Goal: Book appointment/travel/reservation

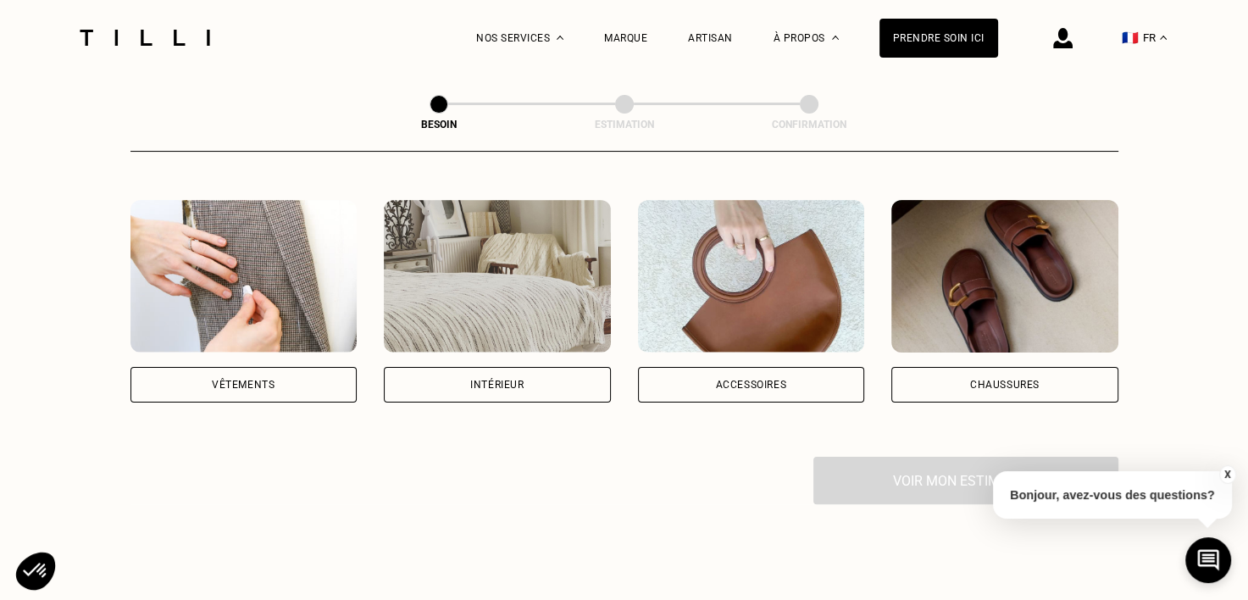
scroll to position [305, 0]
click at [297, 367] on div "Vêtements" at bounding box center [244, 385] width 227 height 36
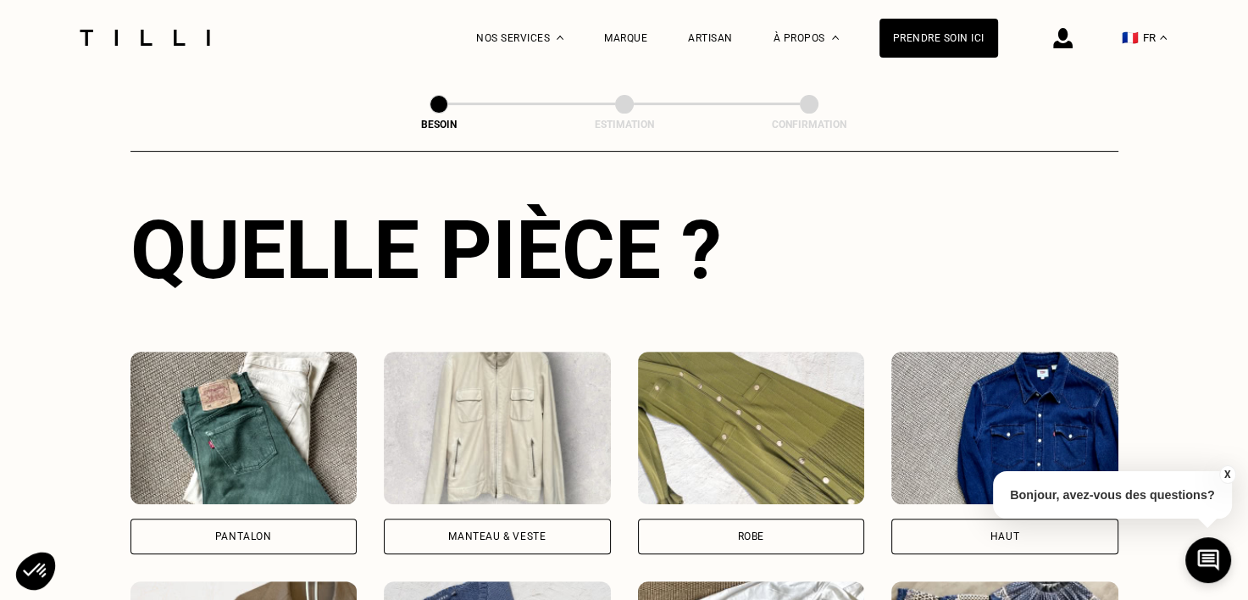
scroll to position [650, 0]
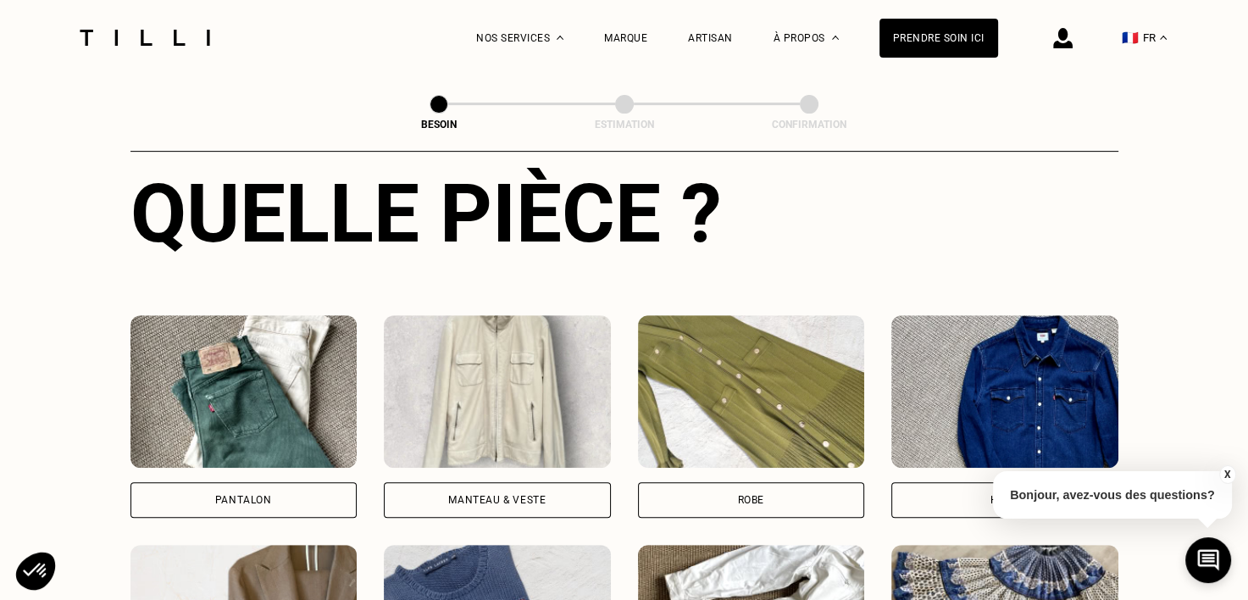
click at [303, 484] on div "Pantalon" at bounding box center [244, 500] width 227 height 36
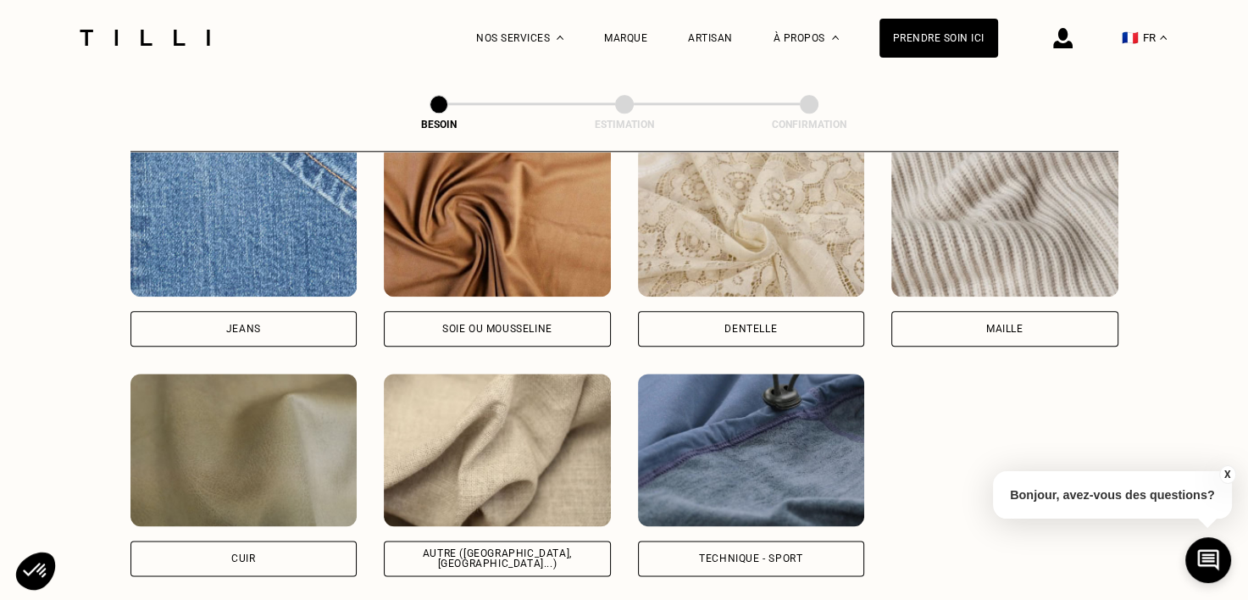
scroll to position [1854, 0]
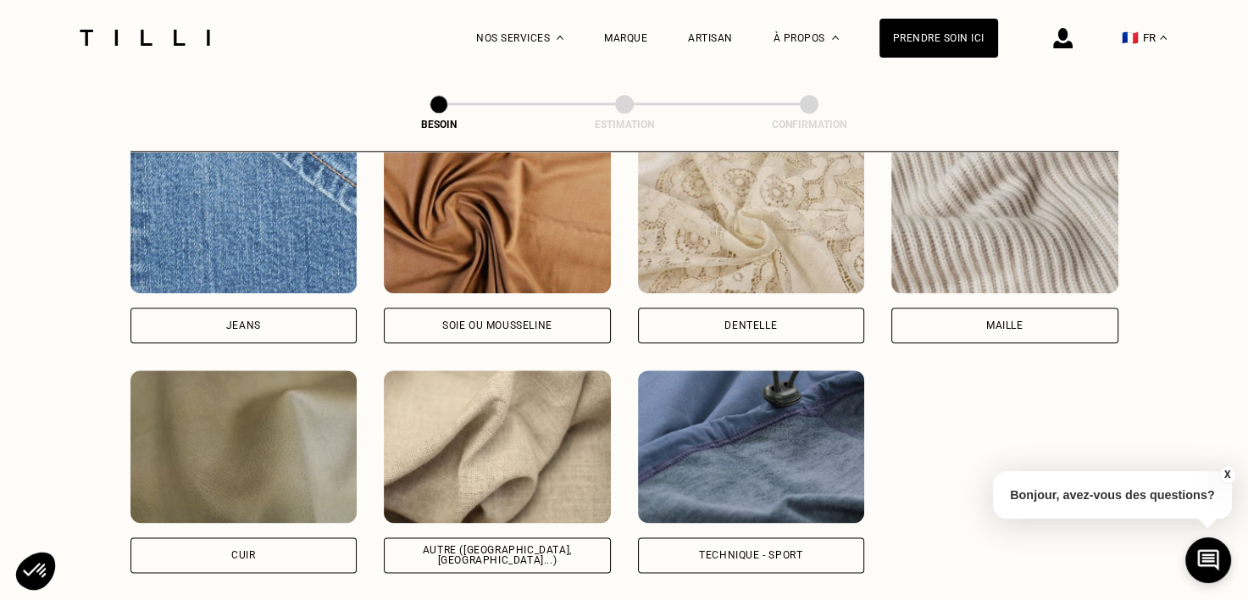
click at [480, 545] on div "Autre ([GEOGRAPHIC_DATA], [GEOGRAPHIC_DATA]...)" at bounding box center [497, 555] width 198 height 20
select select "FR"
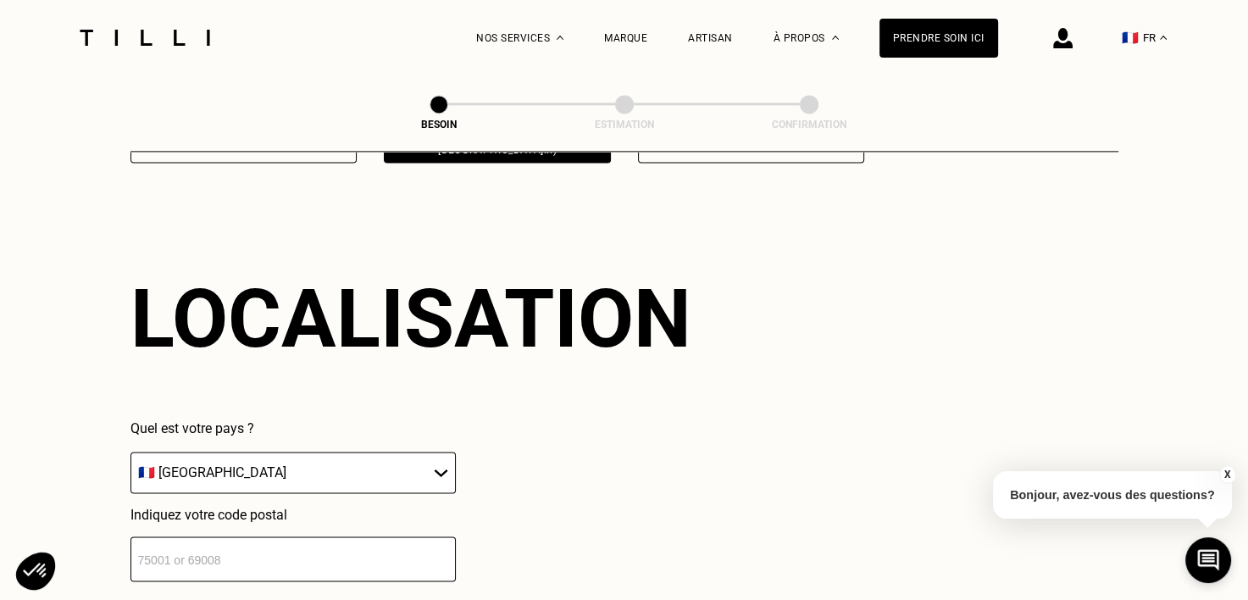
scroll to position [2276, 0]
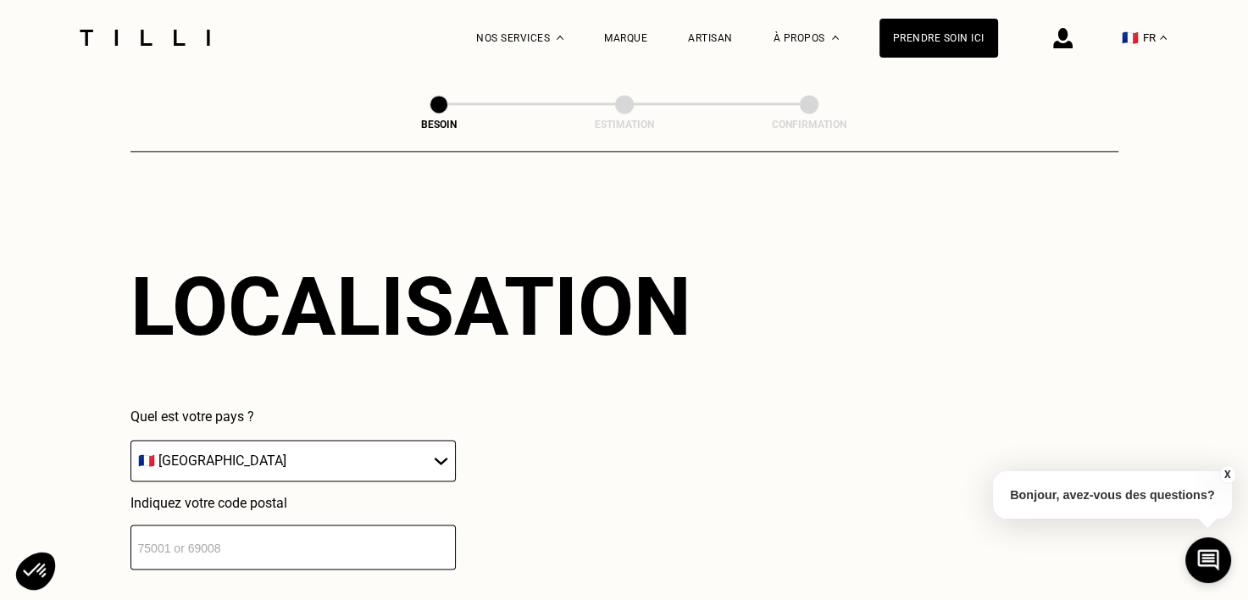
click at [271, 528] on input "number" at bounding box center [293, 547] width 325 height 45
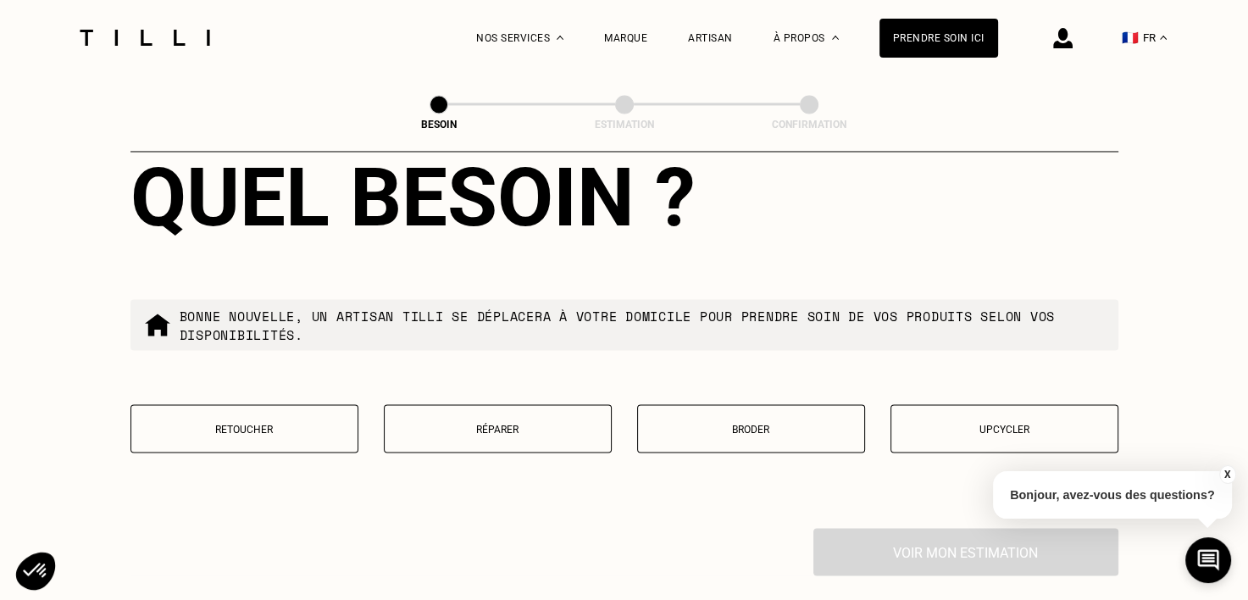
scroll to position [2810, 0]
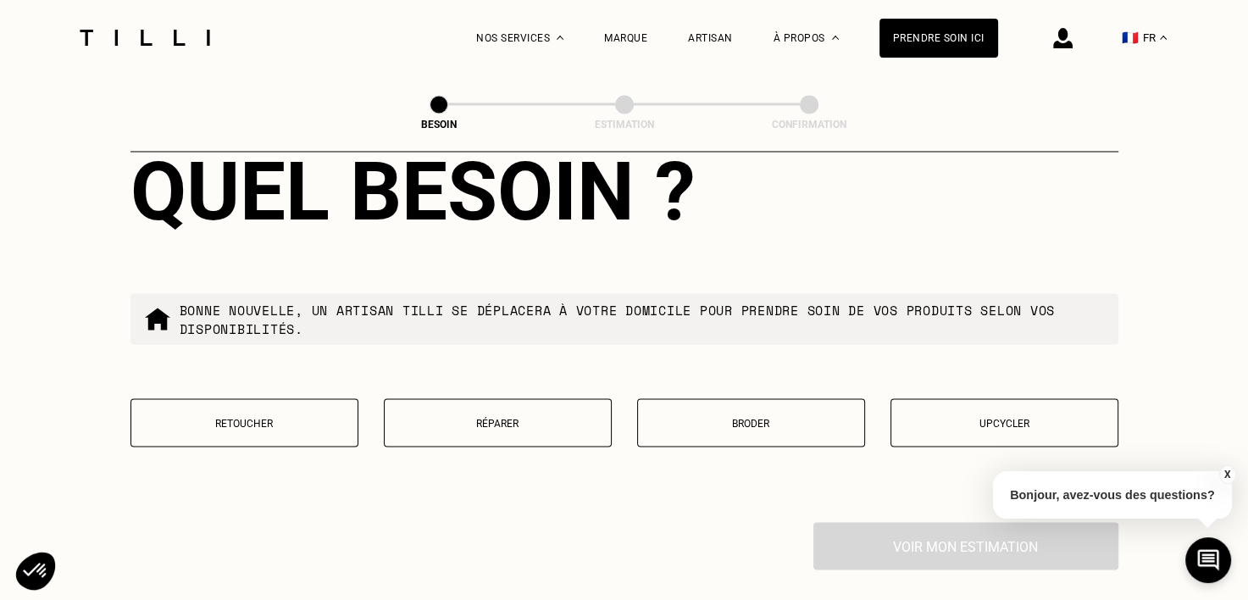
type input "33200"
click at [263, 422] on button "Retoucher" at bounding box center [245, 422] width 228 height 48
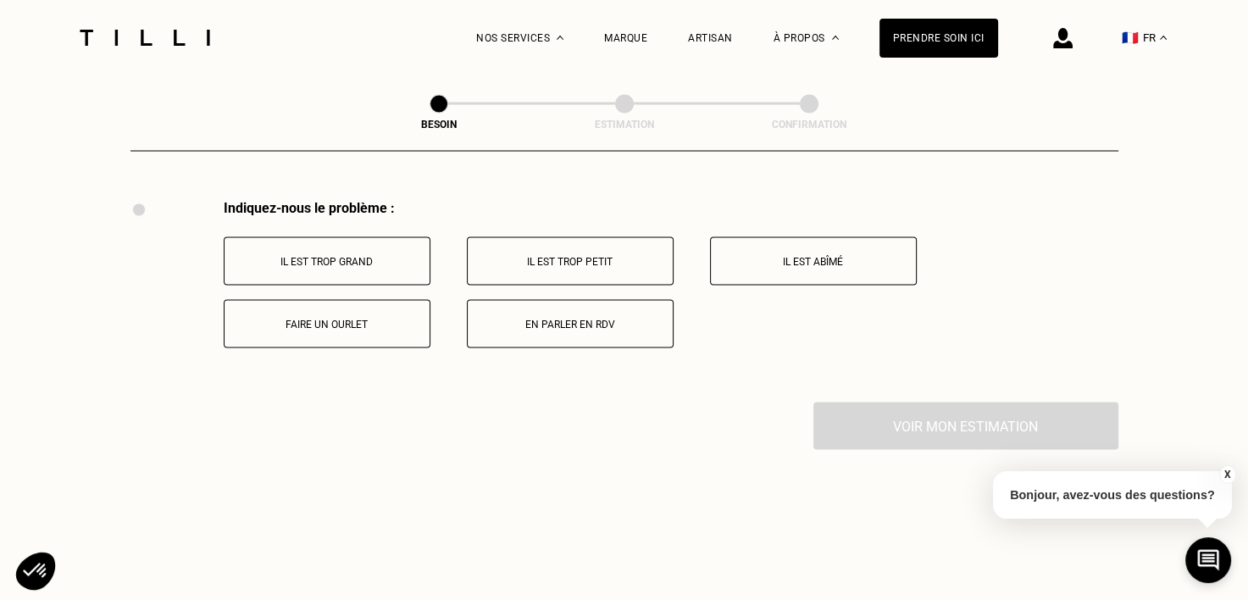
scroll to position [3133, 0]
click at [364, 255] on p "Il est trop grand" at bounding box center [327, 261] width 188 height 12
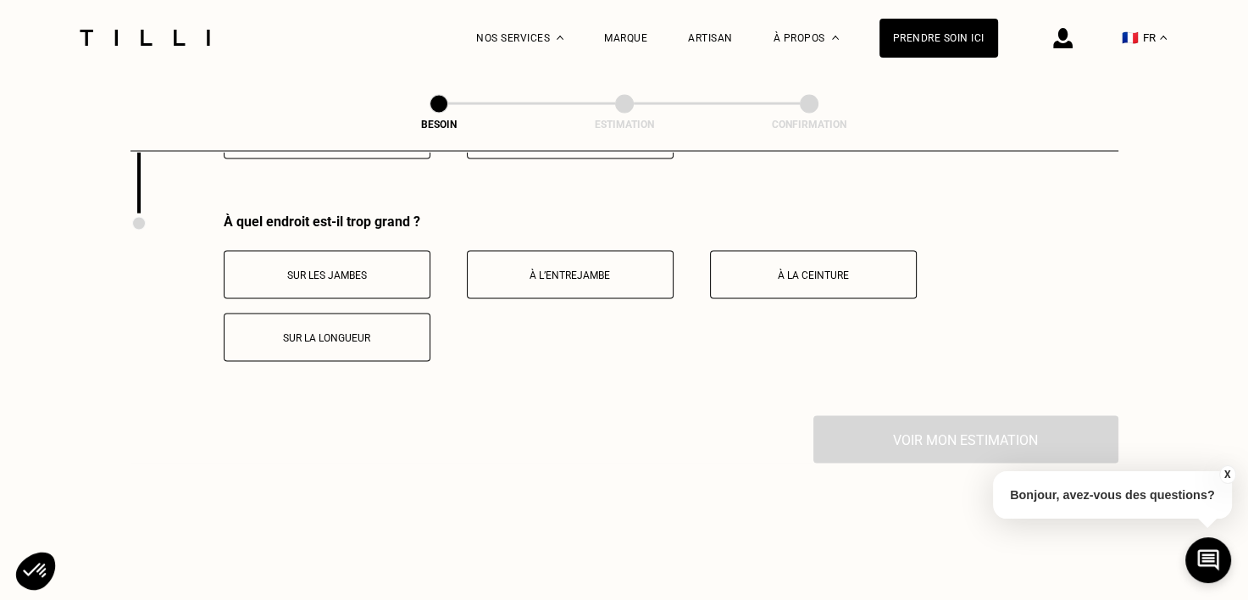
scroll to position [3336, 0]
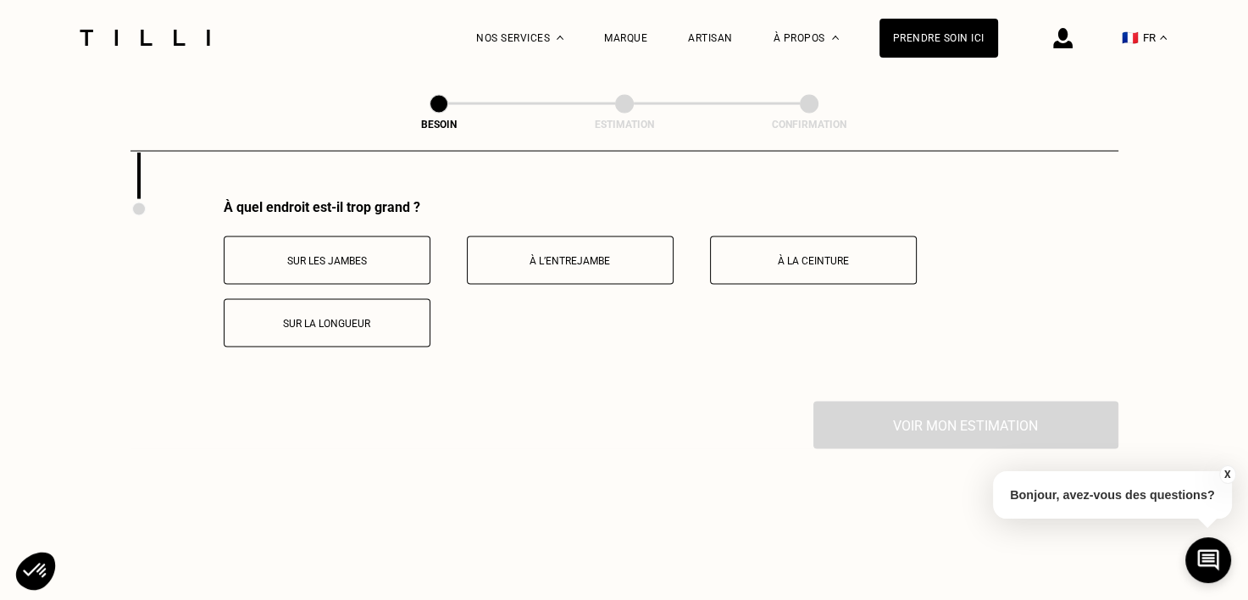
click at [346, 319] on p "Sur la longueur" at bounding box center [327, 324] width 188 height 12
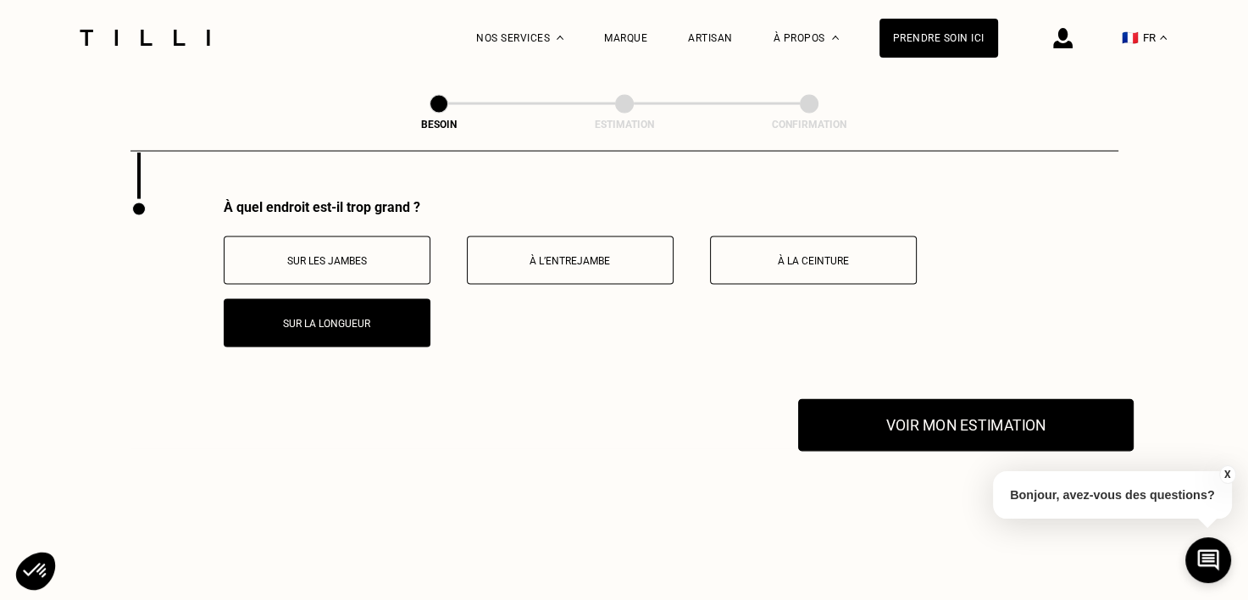
click at [873, 419] on button "Voir mon estimation" at bounding box center [966, 425] width 336 height 53
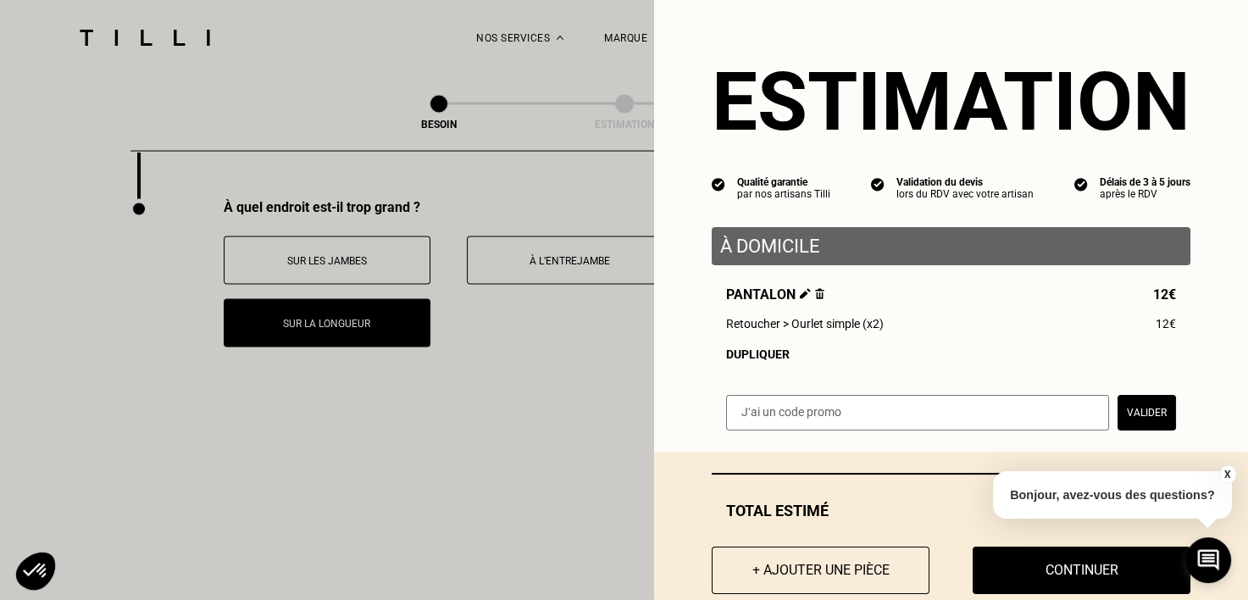
scroll to position [42, 0]
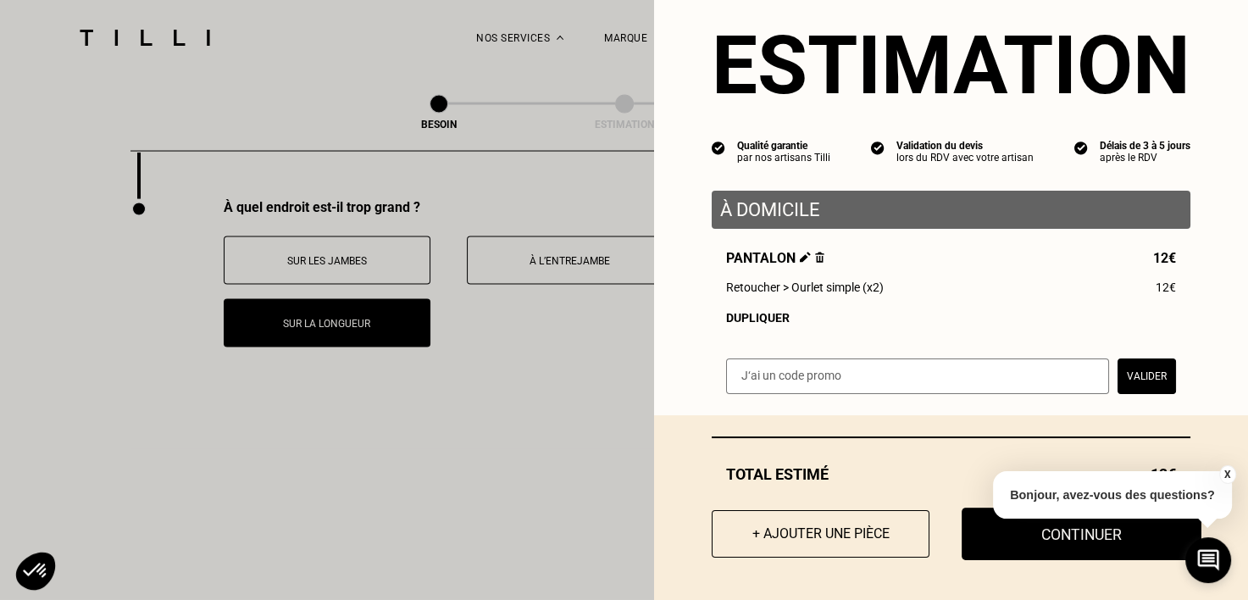
click at [1075, 538] on button "Continuer" at bounding box center [1082, 534] width 240 height 53
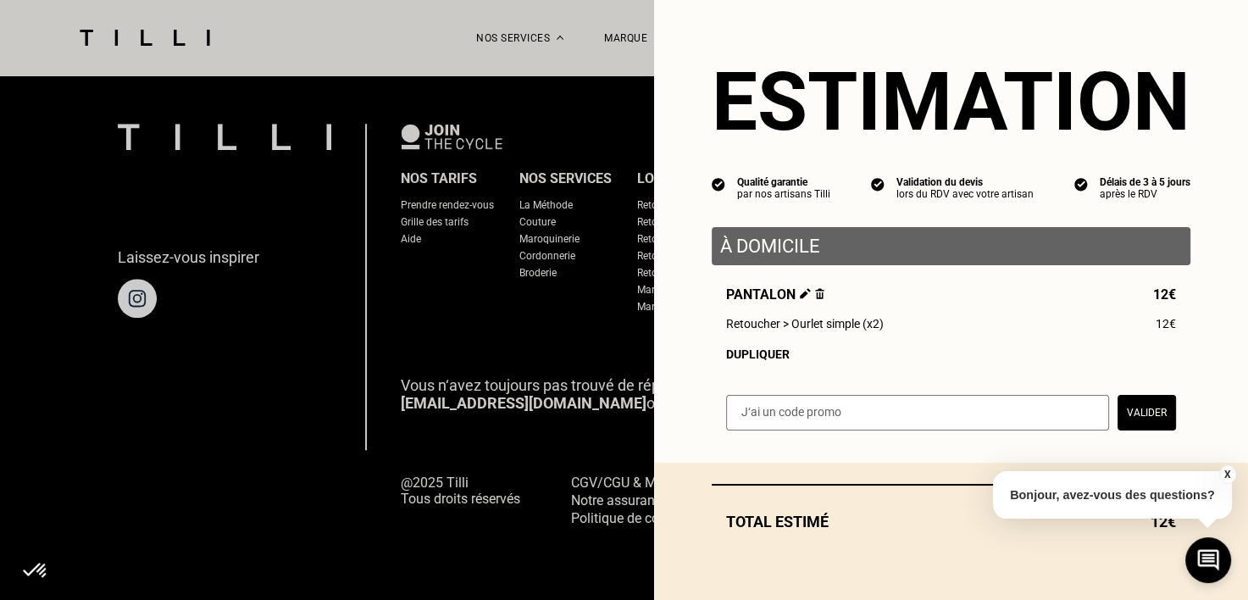
scroll to position [0, 0]
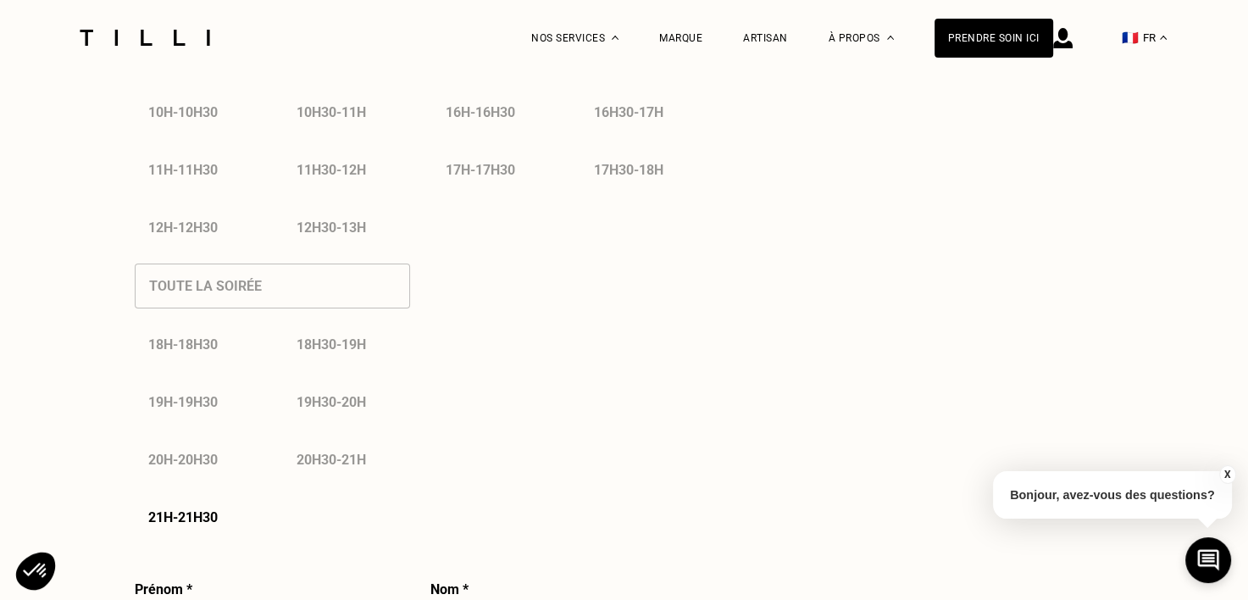
select select "FR"
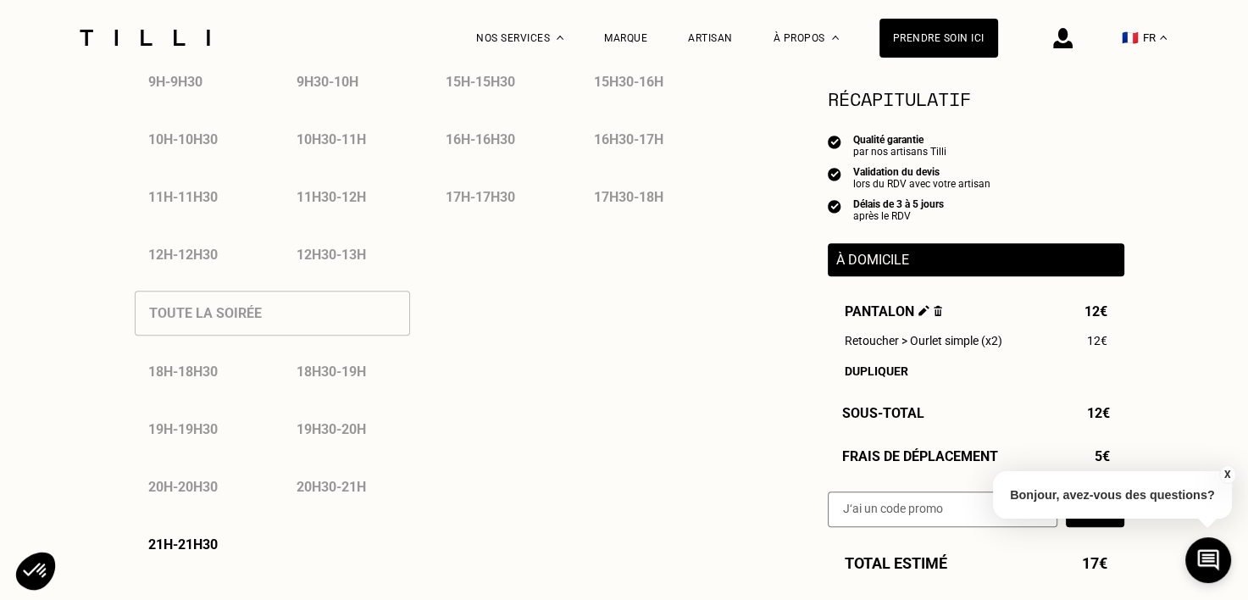
scroll to position [1136, 0]
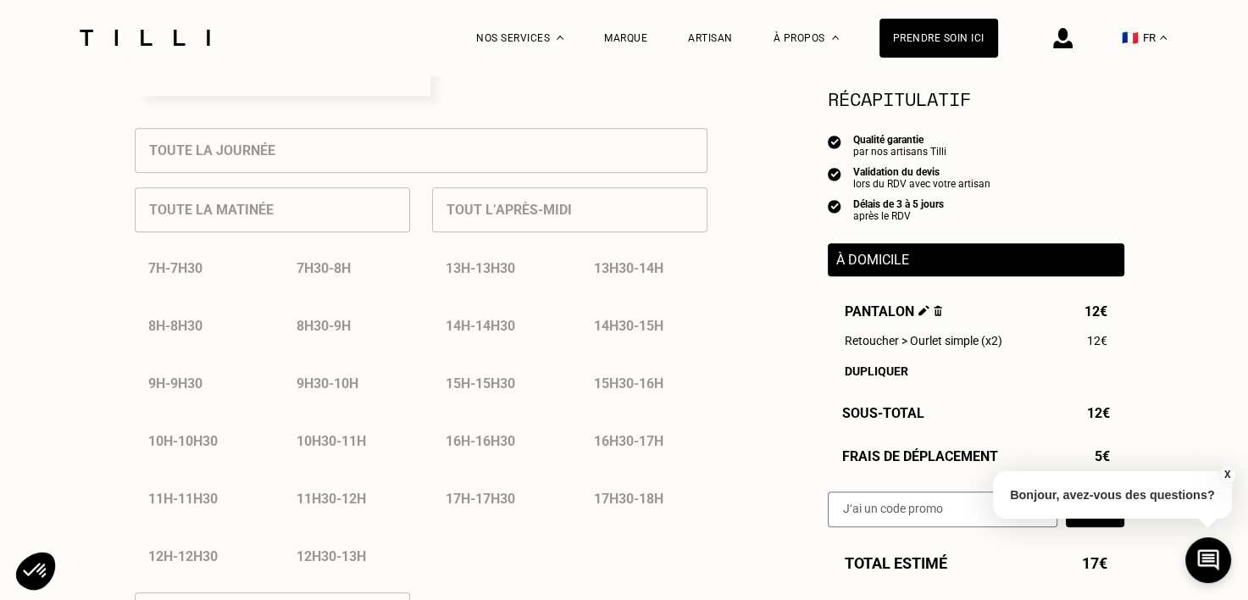
click at [350, 274] on div "7h30 - 8h" at bounding box center [346, 268] width 127 height 43
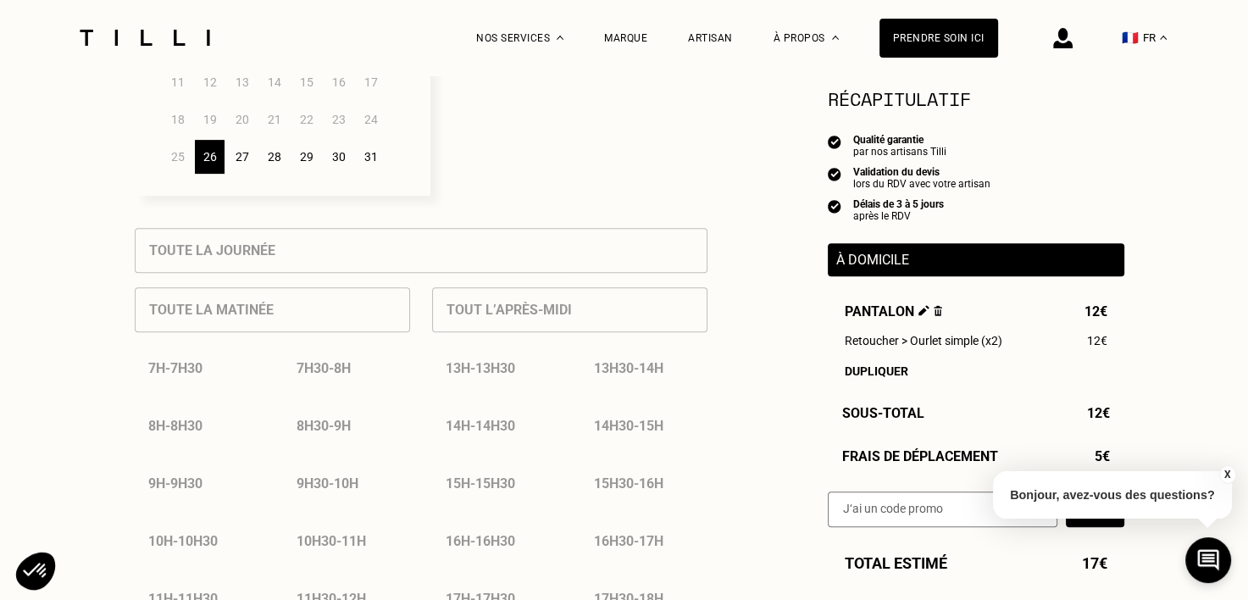
scroll to position [631, 0]
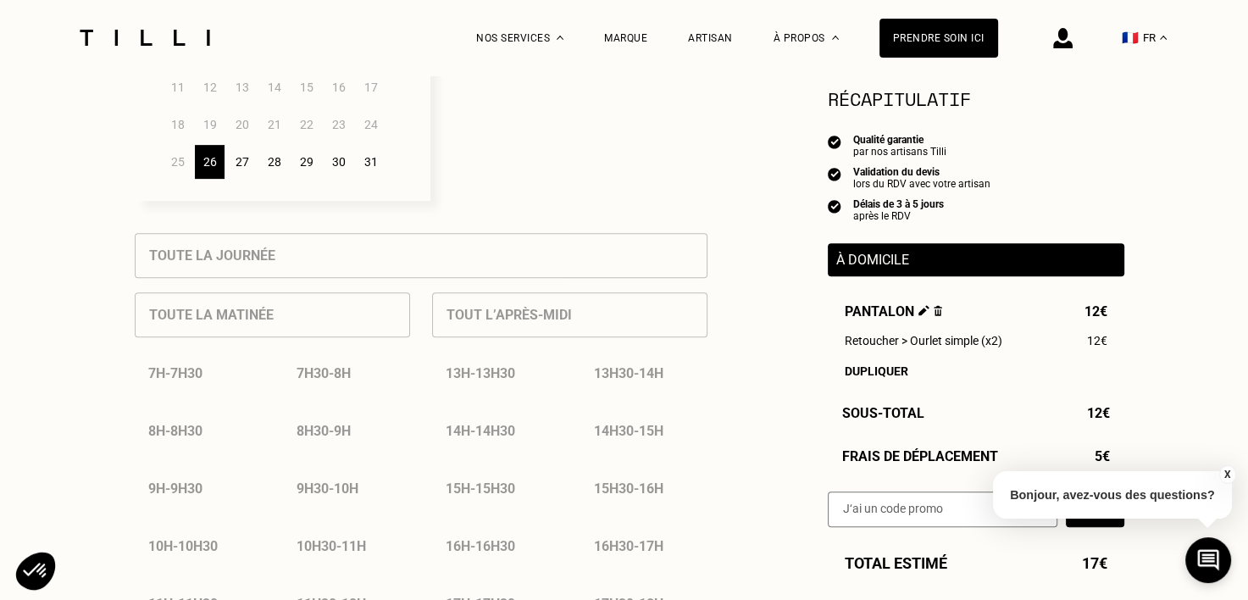
click at [239, 168] on div "27" at bounding box center [242, 162] width 30 height 34
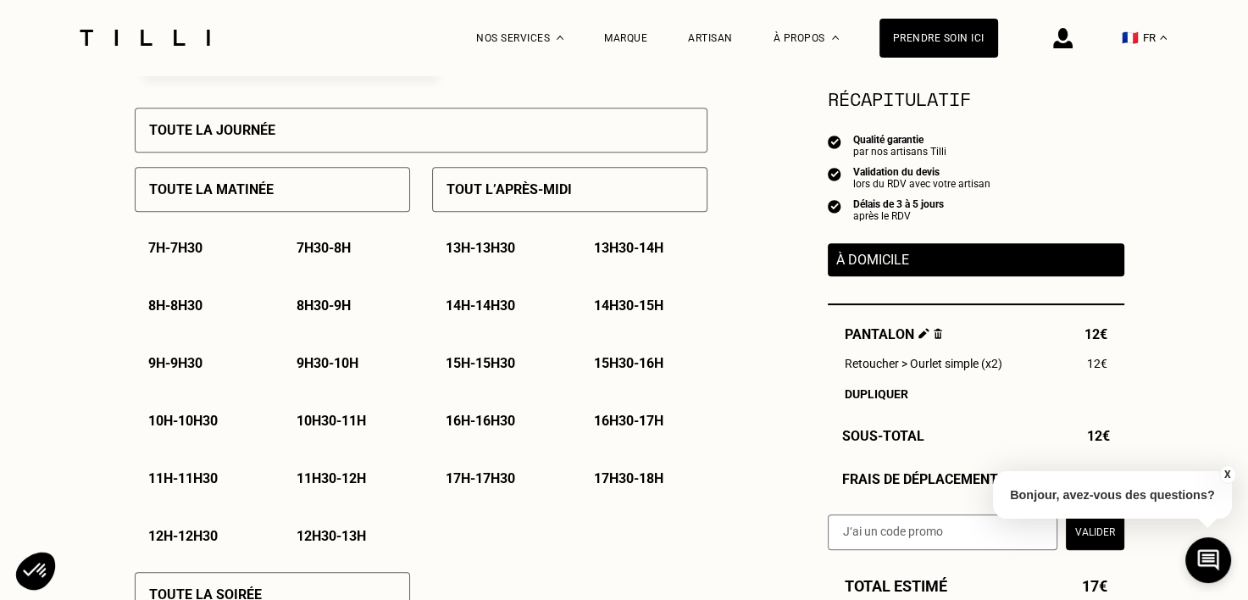
scroll to position [759, 0]
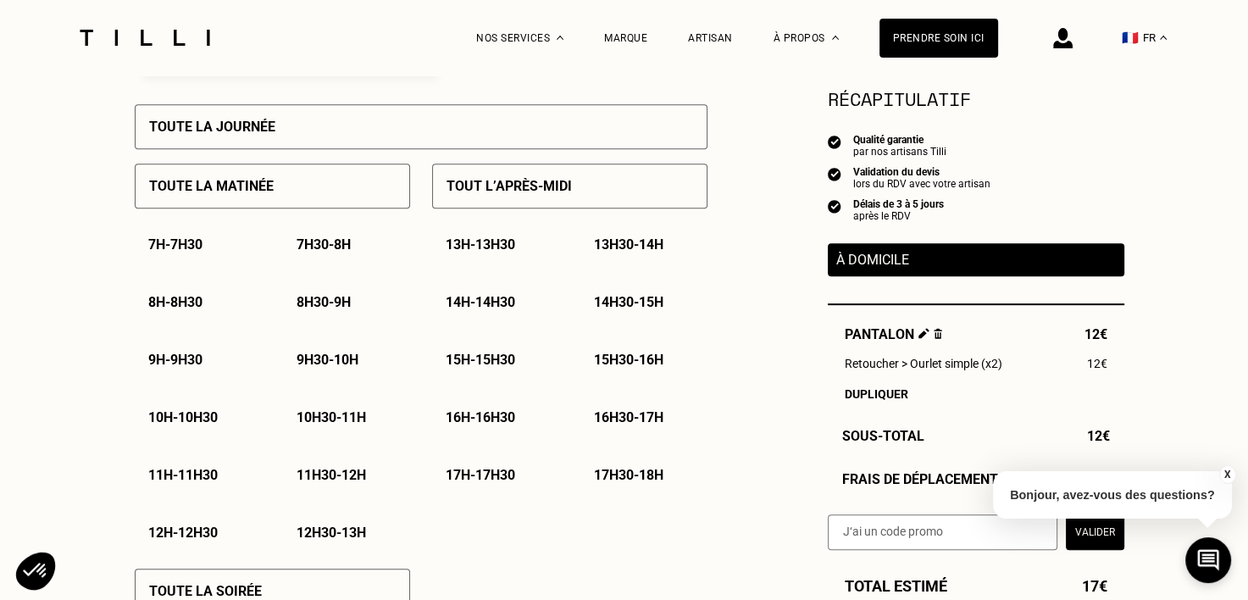
click at [630, 363] on p "15h30 - 16h" at bounding box center [628, 360] width 69 height 16
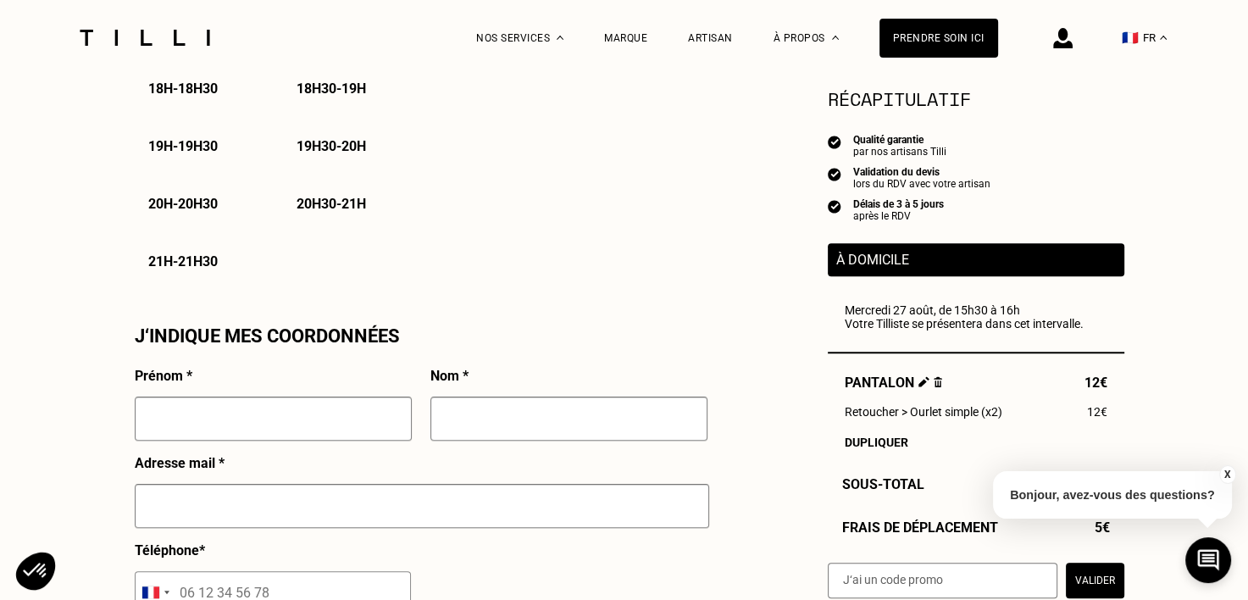
scroll to position [1325, 0]
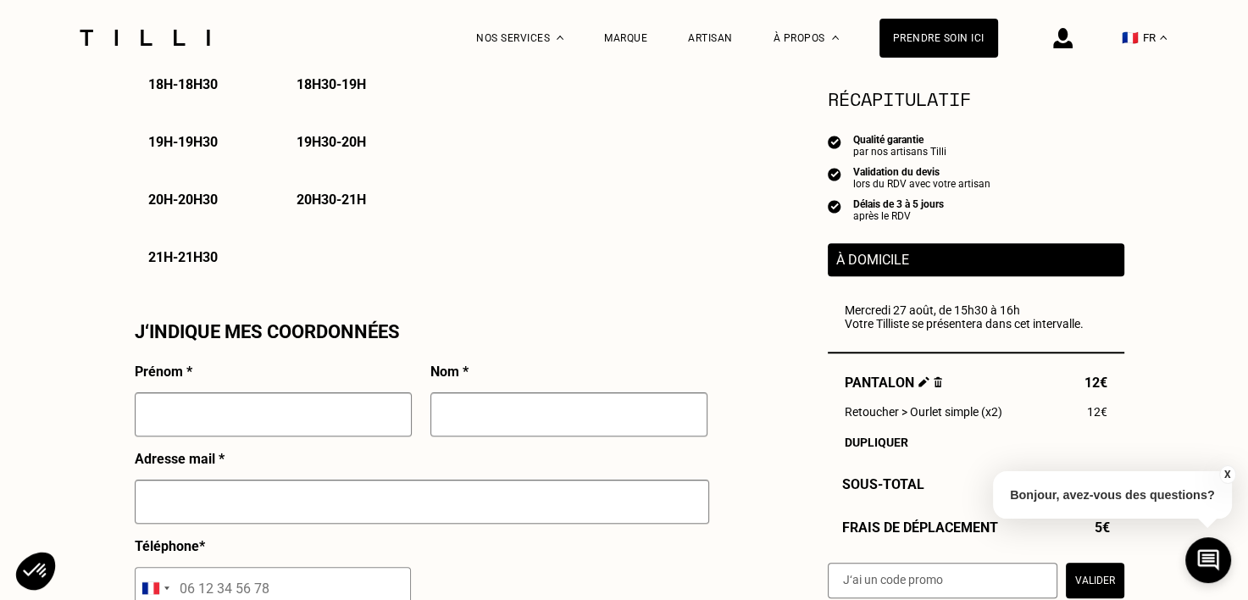
click at [231, 427] on input "text" at bounding box center [273, 414] width 277 height 44
type input "[PERSON_NAME]"
type input "Deledalle"
type input "[EMAIL_ADDRESS][DOMAIN_NAME]"
type input "[STREET_ADDRESS][PERSON_NAME]"
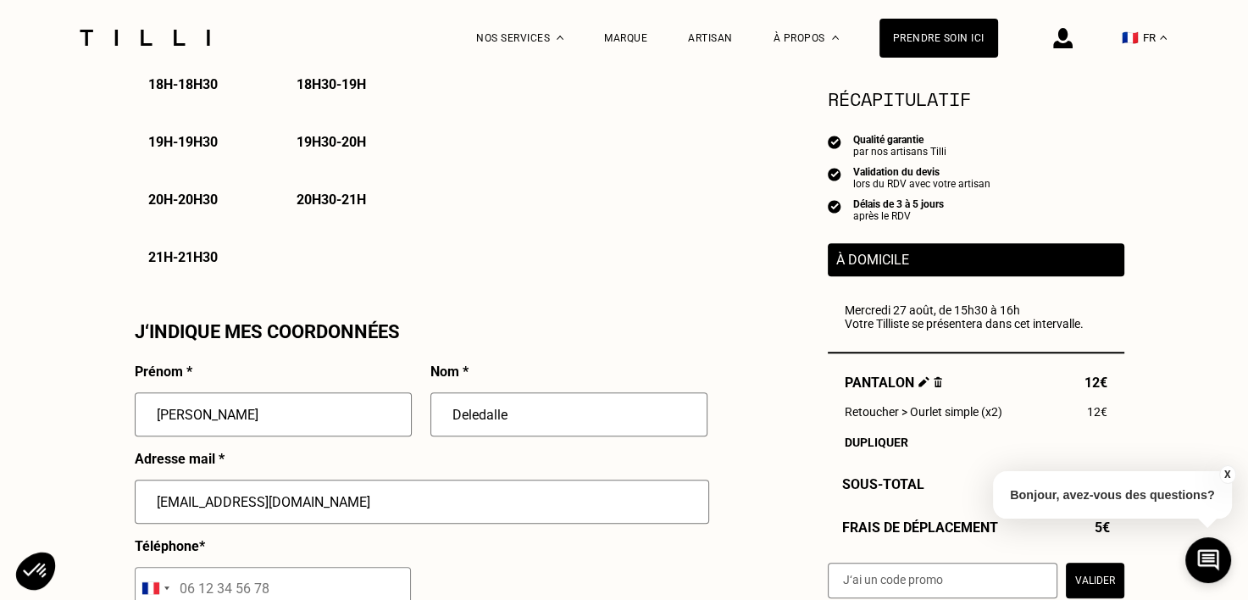
type input "Bordeaux (33000)"
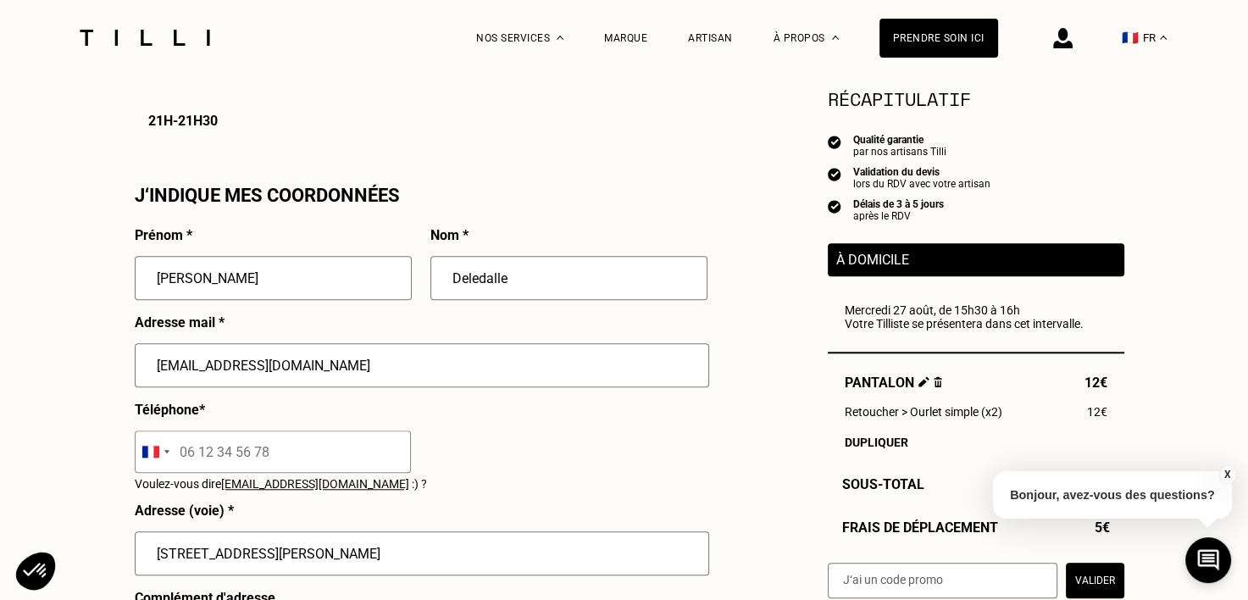
scroll to position [1553, 0]
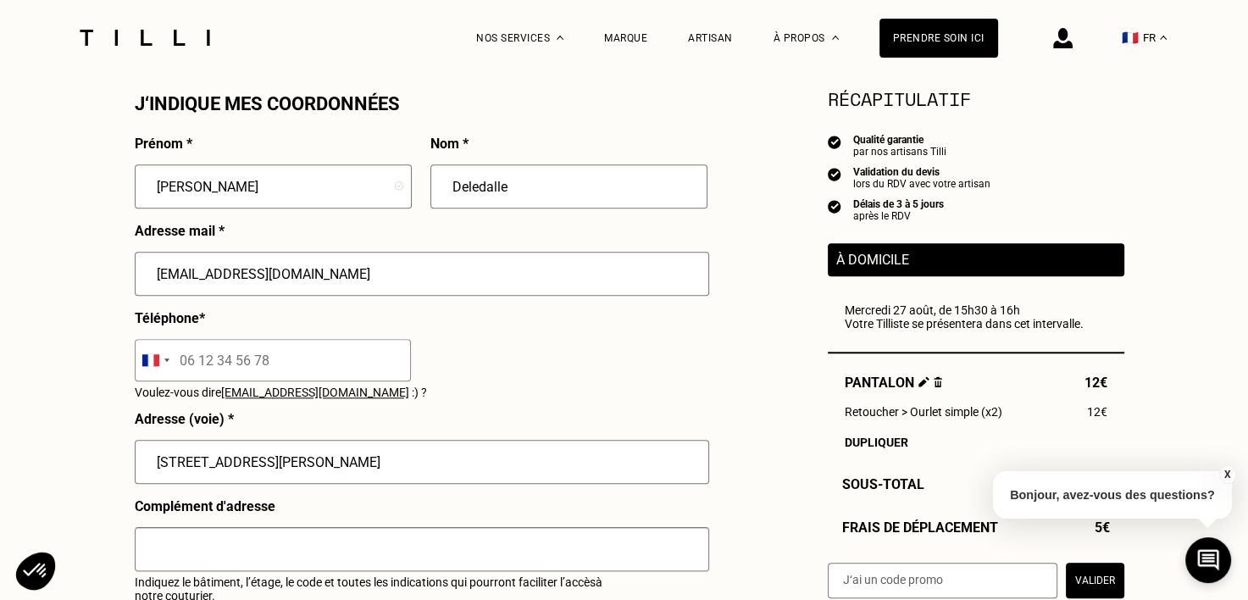
click at [245, 373] on input "tel" at bounding box center [273, 360] width 276 height 42
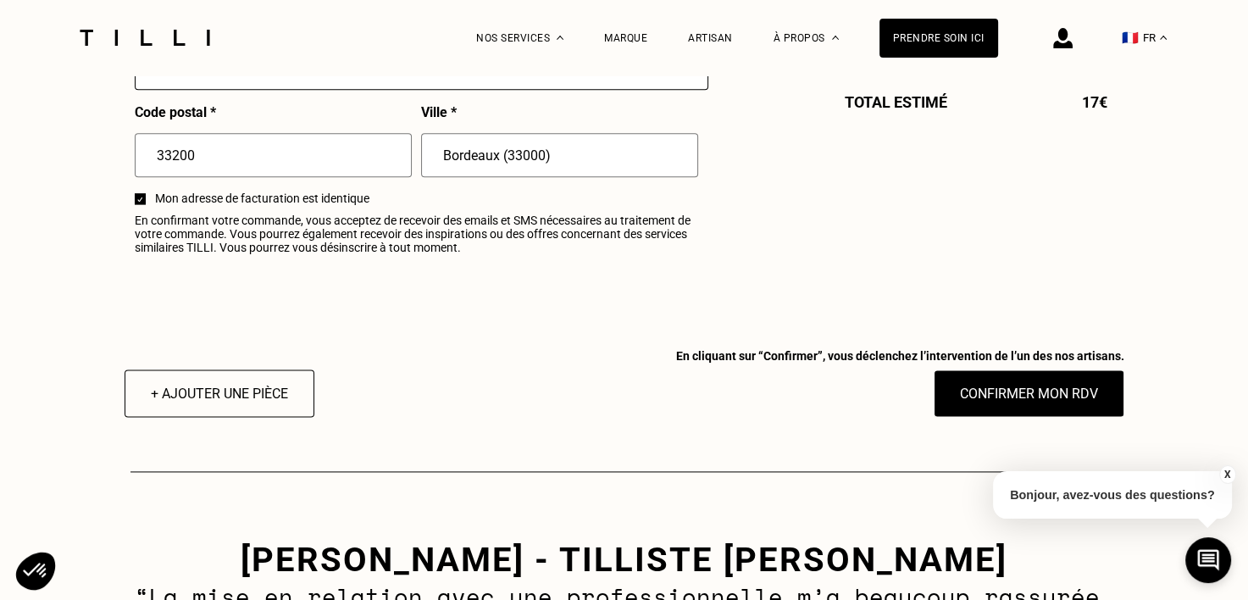
scroll to position [2153, 0]
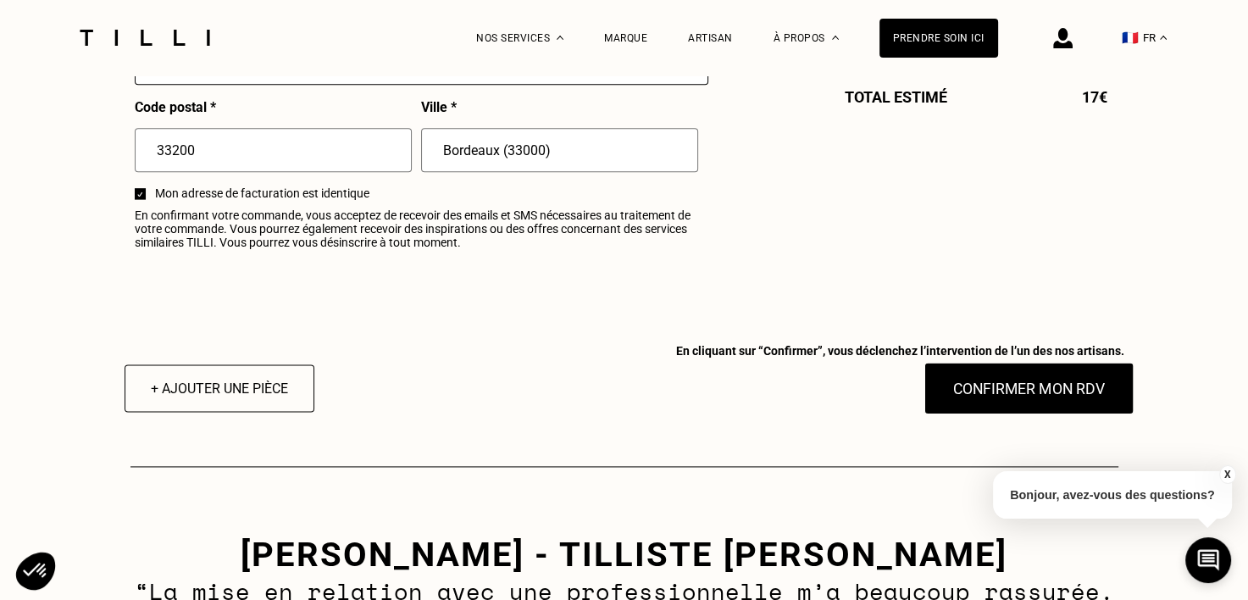
type input "06 45 99 01 48"
click at [1006, 393] on button "Confirmer mon RDV" at bounding box center [1029, 388] width 210 height 53
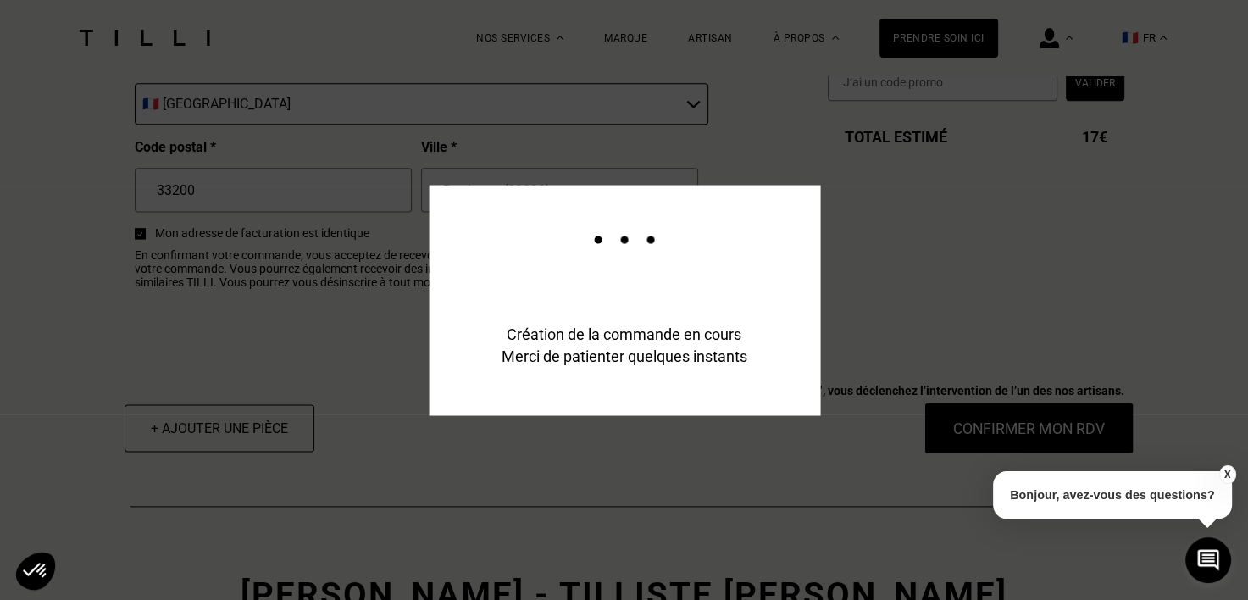
scroll to position [2193, 0]
